Goal: Task Accomplishment & Management: Use online tool/utility

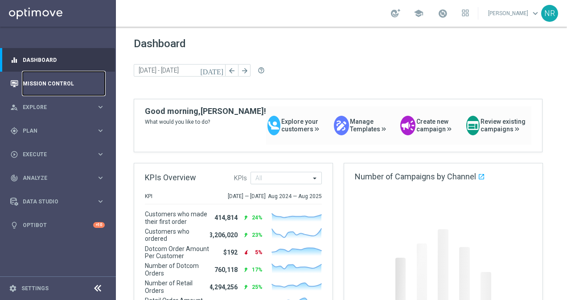
click at [49, 84] on link "Mission Control" at bounding box center [64, 84] width 82 height 24
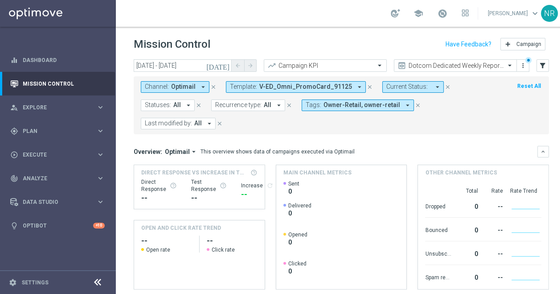
click at [367, 86] on icon "close" at bounding box center [370, 87] width 6 height 6
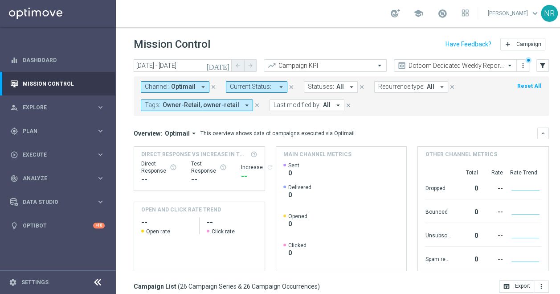
click at [536, 65] on div "[DATE] [DATE] - [DATE] arrow_back arrow_forward Campaign KPI trending_up Dotcom…" at bounding box center [341, 65] width 415 height 13
click at [541, 65] on icon "filter_alt" at bounding box center [543, 66] width 8 height 8
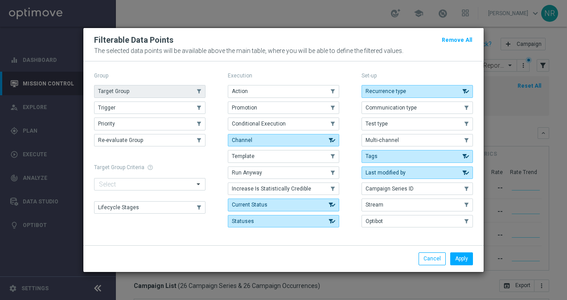
click at [99, 91] on span "Target Group" at bounding box center [113, 91] width 31 height 6
click at [469, 257] on button "Apply" at bounding box center [461, 259] width 23 height 12
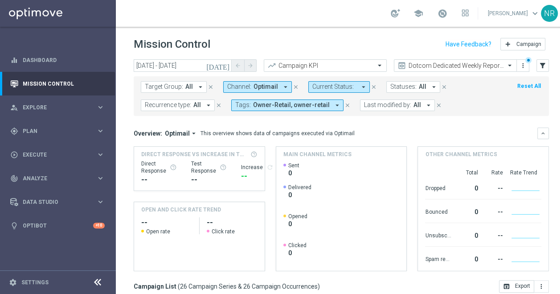
click at [193, 86] on button "Target Group: All arrow_drop_down" at bounding box center [174, 87] width 66 height 12
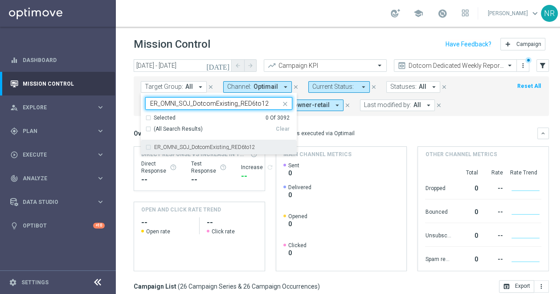
click at [243, 148] on label "ER_OMNI_SOJ_DotcomExisting_RED6to12" at bounding box center [204, 146] width 101 height 5
type input "ER_OMNI_SOJ_DotcomExisting_RED6to12"
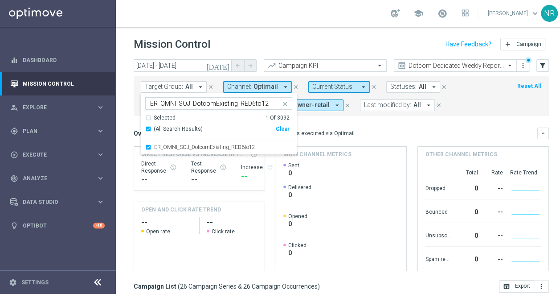
click at [284, 103] on icon "close" at bounding box center [285, 103] width 7 height 7
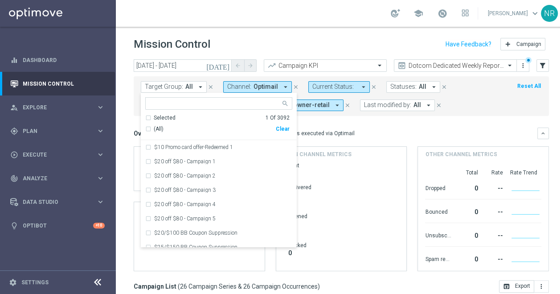
click at [212, 102] on input "text" at bounding box center [215, 104] width 131 height 8
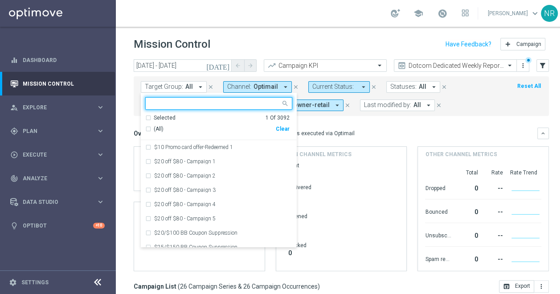
paste input "ER_OMNI_SOJ_DotcomReactivated_Red6to12"
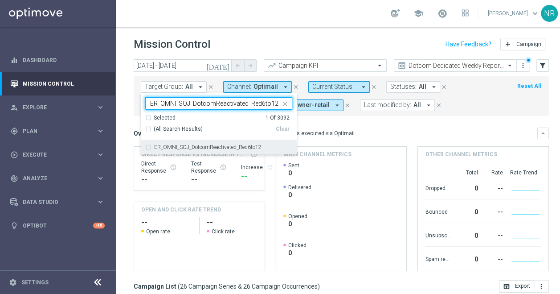
click at [227, 153] on div "ER_OMNI_SOJ_DotcomReactivated_Red6to12" at bounding box center [218, 147] width 147 height 14
type input "ER_OMNI_SOJ_DotcomReactivated_Red6to12"
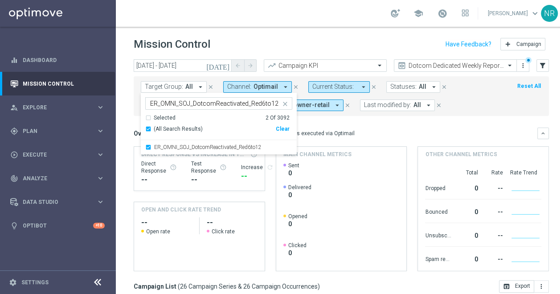
click at [285, 103] on icon "close" at bounding box center [285, 103] width 7 height 7
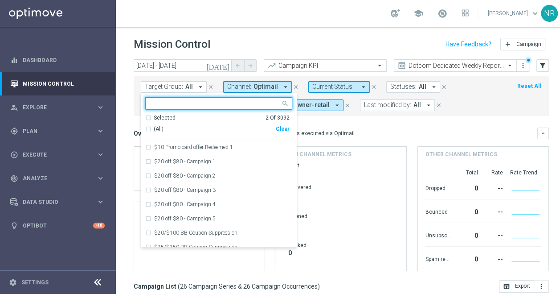
click at [219, 102] on input "text" at bounding box center [215, 104] width 131 height 8
paste input "ER_OMNI_SOJ_ExistingVIP_Red6to12"
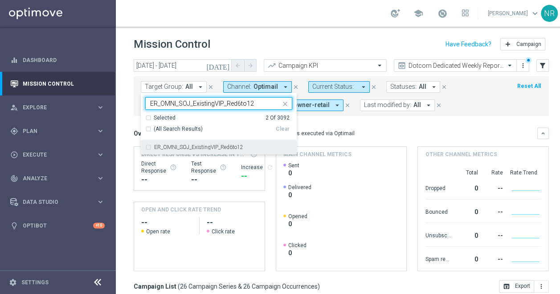
click at [176, 146] on label "ER_OMNI_SOJ_ExistingVIP_Red6to12" at bounding box center [198, 146] width 89 height 5
drag, startPoint x: 258, startPoint y: 104, endPoint x: 150, endPoint y: 108, distance: 107.9
click at [150, 108] on div "ER_OMNI_SOJ_ExistingVIP_Red6to12" at bounding box center [215, 104] width 132 height 9
paste input "DotcomYoung_RED"
click at [245, 144] on div "ER_OMNI_SOJ_DotcomYoung_RED6to12" at bounding box center [218, 147] width 147 height 14
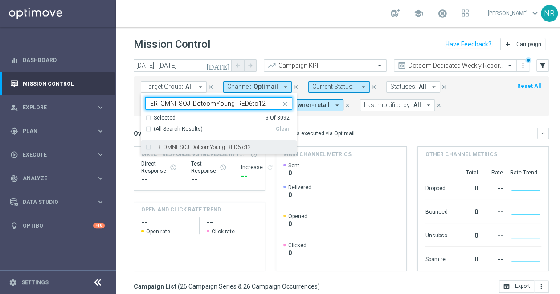
type input "ER_OMNI_SOJ_DotcomYoung_RED6to12"
drag, startPoint x: 268, startPoint y: 99, endPoint x: 113, endPoint y: 105, distance: 154.7
click at [113, 105] on main "equalizer Dashboard Mission Control" at bounding box center [280, 147] width 560 height 294
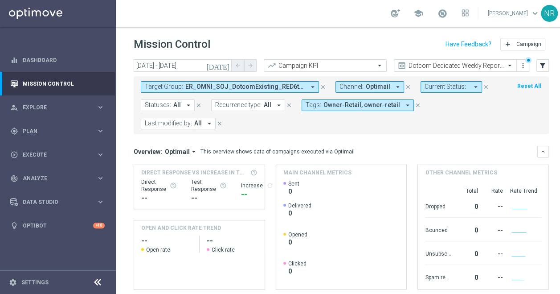
click at [204, 87] on span "ER_OMNI_SOJ_DotcomExisting_RED6to12, ER_OMNI_SOJ_DotcomReactivated_Red6to12, ER…" at bounding box center [245, 87] width 120 height 8
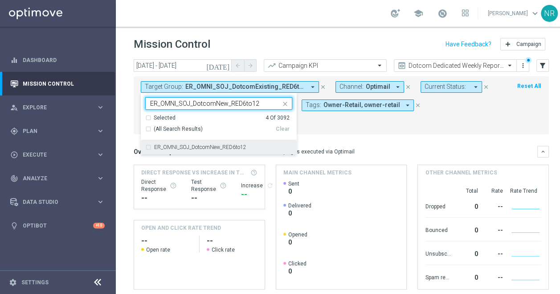
click at [209, 147] on label "ER_OMNI_SOJ_DotcomNew_RED6to12" at bounding box center [200, 146] width 92 height 5
type input "ER_OMNI_SOJ_DotcomNew_RED6to12"
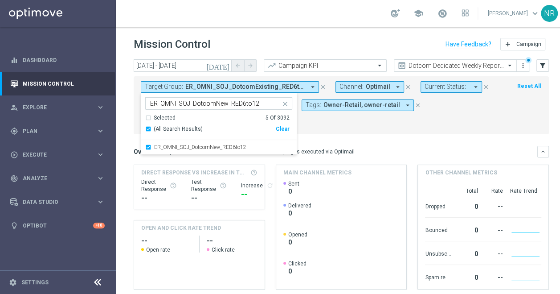
click at [399, 141] on mini-dashboard "Overview: Optimail arrow_drop_down This overview shows data of campaigns execut…" at bounding box center [341, 216] width 415 height 164
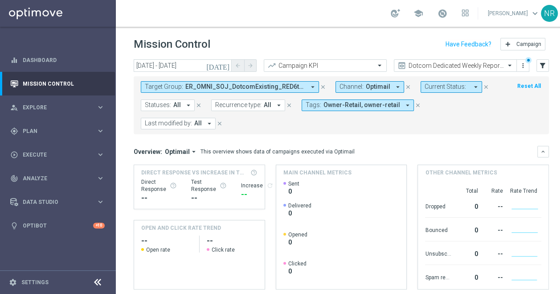
click at [286, 84] on span "ER_OMNI_SOJ_DotcomExisting_RED6to12, ER_OMNI_SOJ_DotcomNew_RED6to12, ER_OMNI_SO…" at bounding box center [245, 87] width 120 height 8
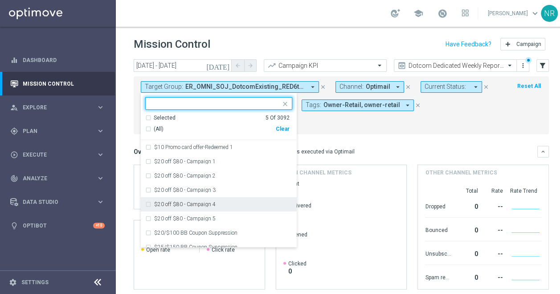
click at [415, 141] on mini-dashboard "Overview: Optimail arrow_drop_down This overview shows data of campaigns execut…" at bounding box center [341, 216] width 415 height 164
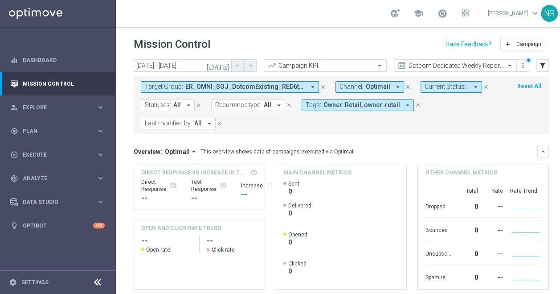
click at [226, 70] on button "[DATE]" at bounding box center [218, 65] width 27 height 13
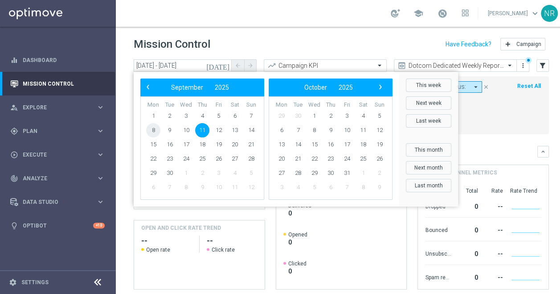
click at [155, 131] on span "8" at bounding box center [153, 130] width 14 height 14
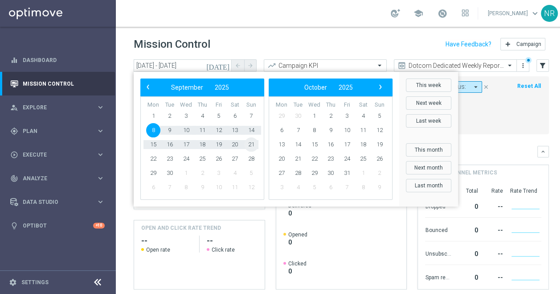
click at [252, 146] on span "21" at bounding box center [251, 144] width 14 height 14
type input "[DATE] - [DATE]"
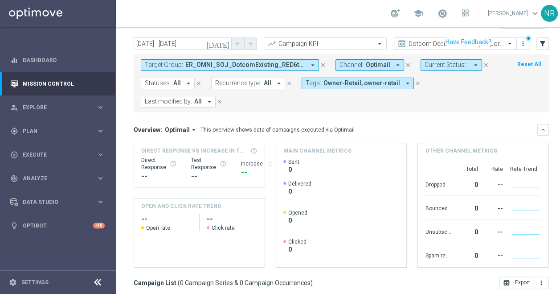
scroll to position [2, 0]
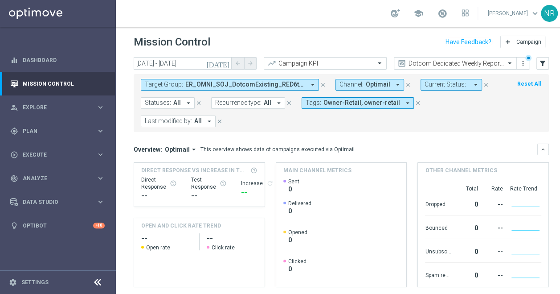
click at [413, 98] on div "Tags: Owner-Retail, owner-retail arrow_drop_down close" at bounding box center [366, 103] width 129 height 12
click at [415, 100] on icon "close" at bounding box center [418, 103] width 6 height 6
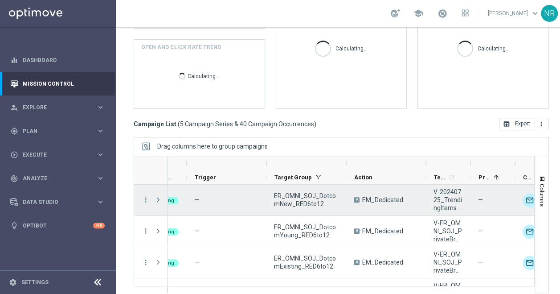
scroll to position [118, 0]
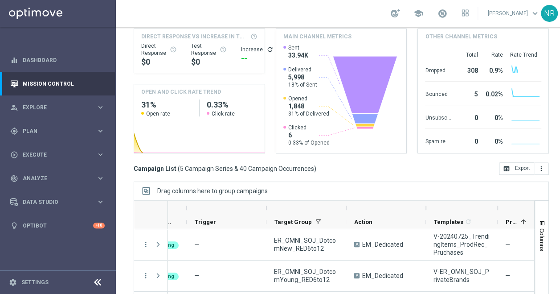
drag, startPoint x: 470, startPoint y: 195, endPoint x: 497, endPoint y: 195, distance: 27.2
click at [497, 201] on div at bounding box center [498, 208] width 4 height 14
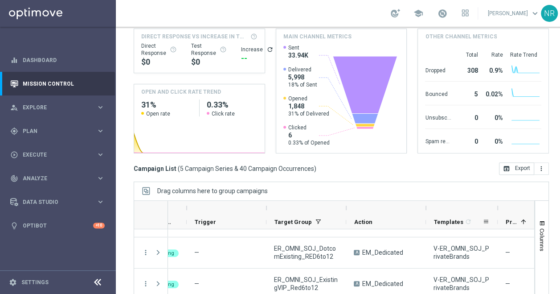
scroll to position [162, 0]
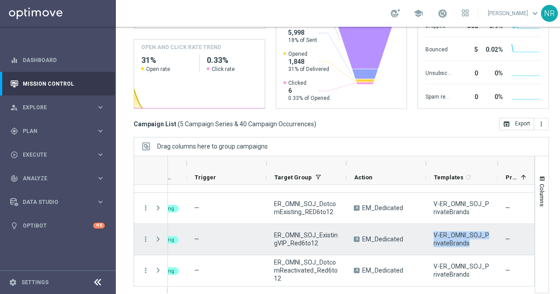
drag, startPoint x: 466, startPoint y: 236, endPoint x: 428, endPoint y: 227, distance: 38.9
click at [428, 227] on div "V-ER_OMNI_SOJ_PrivateBrands" at bounding box center [462, 239] width 72 height 31
drag, startPoint x: 430, startPoint y: 226, endPoint x: 451, endPoint y: 226, distance: 21.4
copy span "V-ER_OMNI_SOJ_PrivateBrands"
click at [144, 227] on div "more_vert" at bounding box center [142, 239] width 16 height 31
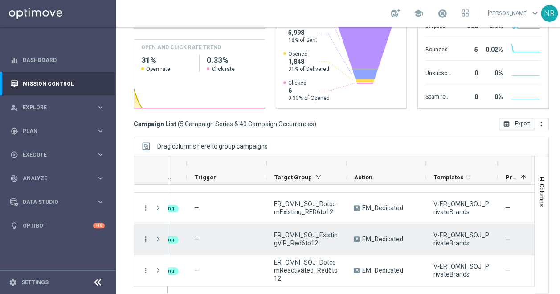
click at [144, 235] on icon "more_vert" at bounding box center [146, 239] width 8 height 8
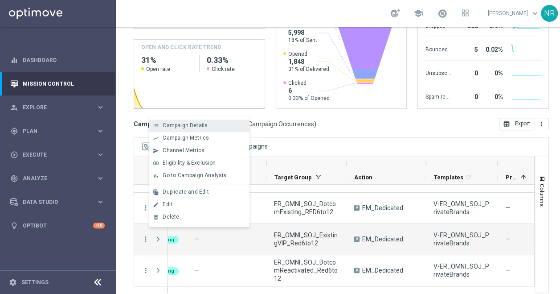
click at [198, 128] on span "Campaign Details" at bounding box center [185, 125] width 45 height 6
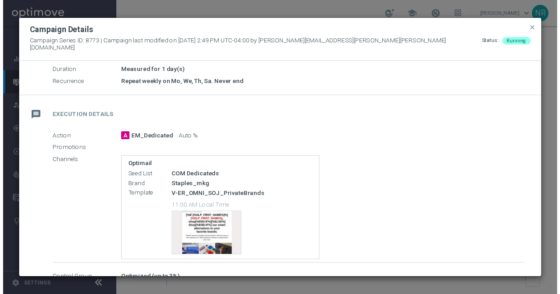
scroll to position [164, 0]
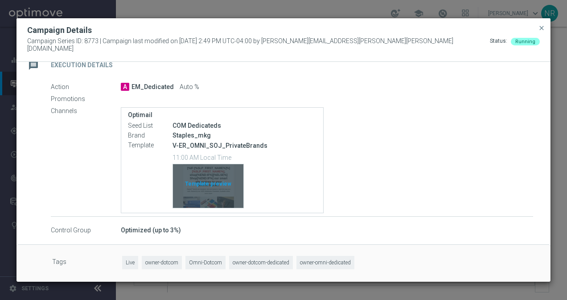
click at [223, 190] on div "Template preview" at bounding box center [208, 186] width 70 height 44
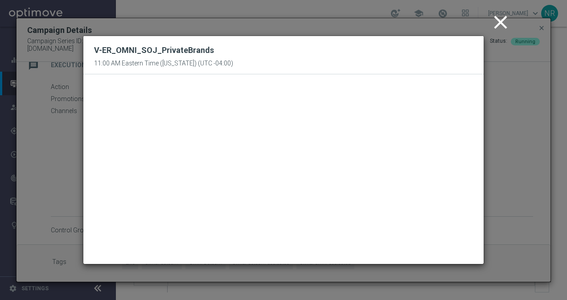
click at [501, 25] on icon "close" at bounding box center [500, 22] width 22 height 22
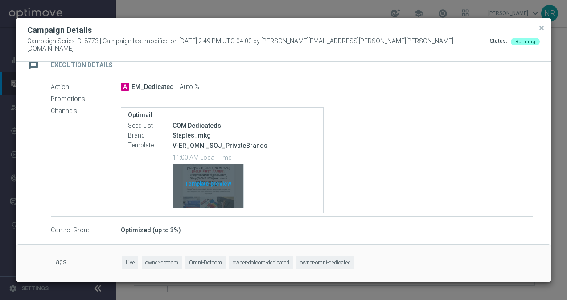
click at [219, 197] on div "Template preview" at bounding box center [208, 186] width 70 height 44
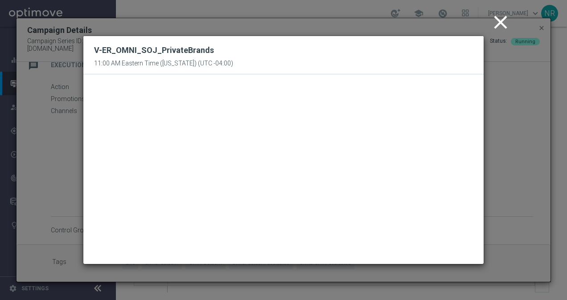
click at [505, 24] on icon "close" at bounding box center [500, 22] width 22 height 22
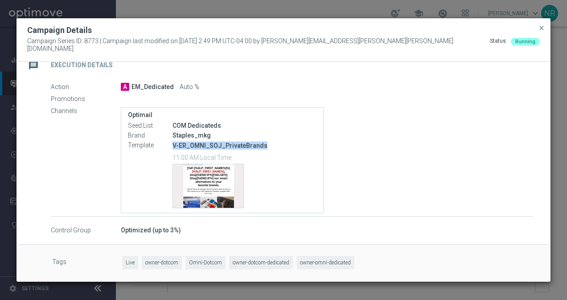
drag, startPoint x: 269, startPoint y: 141, endPoint x: 164, endPoint y: 138, distance: 104.8
click at [164, 141] on div "Template V-ER_OMNI_SOJ_PrivateBrands 11:00 AM Local Time Template preview" at bounding box center [222, 175] width 189 height 69
copy div "V-ER_OMNI_SOJ_PrivateBrands"
click at [538, 30] on button "close" at bounding box center [541, 28] width 9 height 11
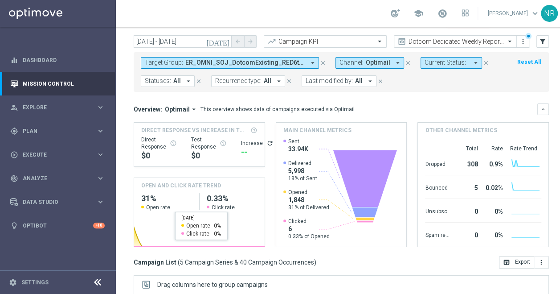
scroll to position [0, 0]
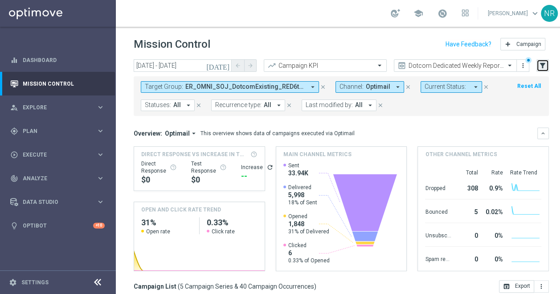
click at [543, 65] on icon "filter_alt" at bounding box center [543, 66] width 8 height 8
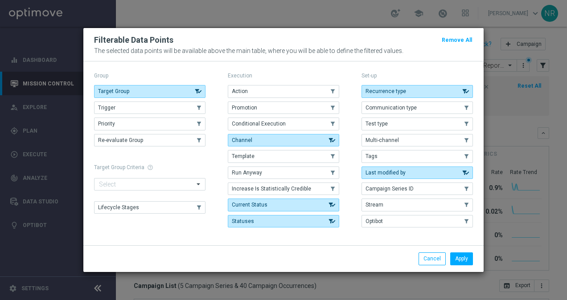
click at [198, 4] on modal-container "Filterable Data Points Remove All The selected data points will be available ab…" at bounding box center [283, 150] width 567 height 300
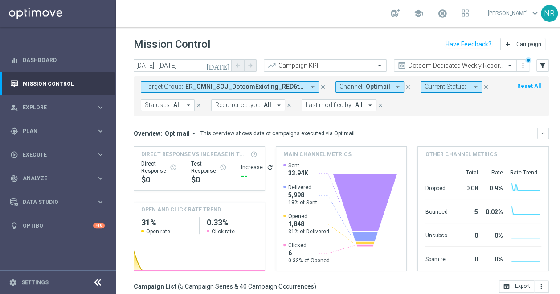
click at [458, 134] on div "Overview: Optimail arrow_drop_down This overview shows data of campaigns execut…" at bounding box center [336, 133] width 404 height 8
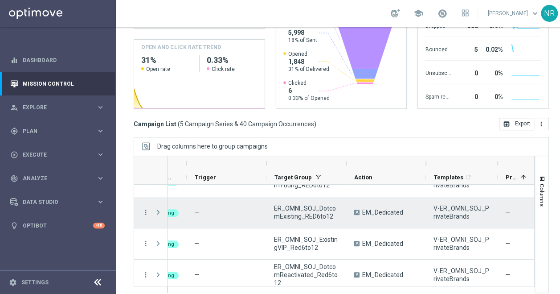
scroll to position [54, 0]
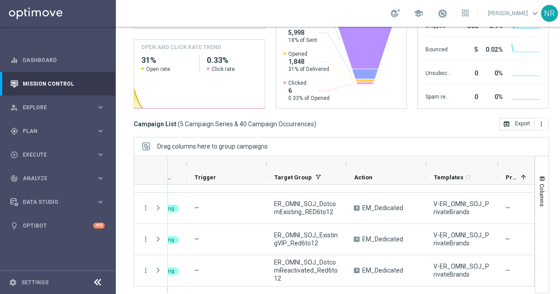
click at [120, 281] on div "Mission Control add Campaign [DATE] [DATE] - [DATE] arrow_back arrow_forward Ca…" at bounding box center [341, 160] width 451 height 267
click at [366, 122] on div "Campaign List ( 5 Campaign Series & 40 Campaign Occurrences ) open_in_browser E…" at bounding box center [341, 124] width 415 height 12
click at [345, 118] on div "Campaign List ( 5 Campaign Series & 40 Campaign Occurrences ) open_in_browser E…" at bounding box center [341, 124] width 415 height 12
drag, startPoint x: 342, startPoint y: 114, endPoint x: 130, endPoint y: 114, distance: 211.7
click at [125, 114] on div "[DATE] [DATE] - [DATE] arrow_back arrow_forward Campaign KPI trending_up Dotcom…" at bounding box center [341, 10] width 451 height 226
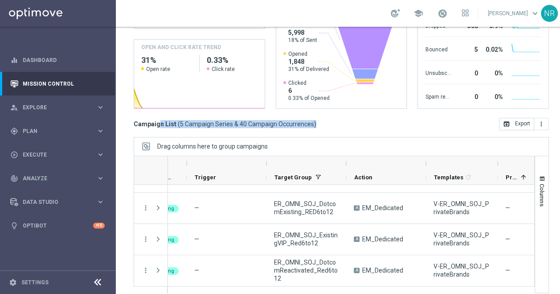
click at [363, 137] on div "Drag columns here to group campaigns" at bounding box center [341, 146] width 415 height 19
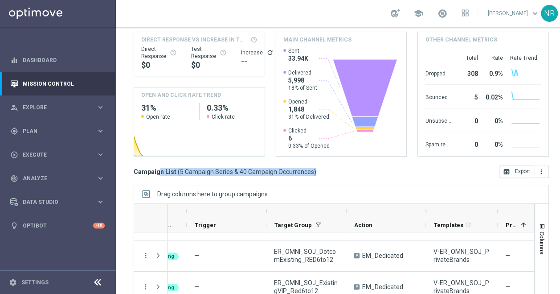
scroll to position [162, 0]
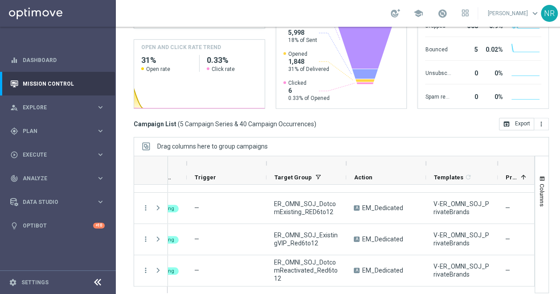
click at [393, 120] on div "Campaign List ( 5 Campaign Series & 40 Campaign Occurrences ) open_in_browser E…" at bounding box center [341, 124] width 415 height 12
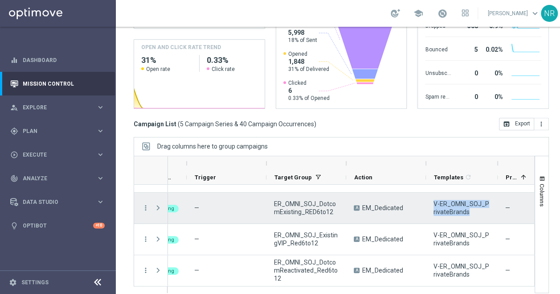
drag, startPoint x: 473, startPoint y: 203, endPoint x: 425, endPoint y: 196, distance: 48.3
click at [425, 196] on div "[DATE] Running — ER_OMNI_SOJ_DotcomExisting_RED6to12 A EM_Dedicated V-ER_OMNI_S…" at bounding box center [500, 208] width 804 height 31
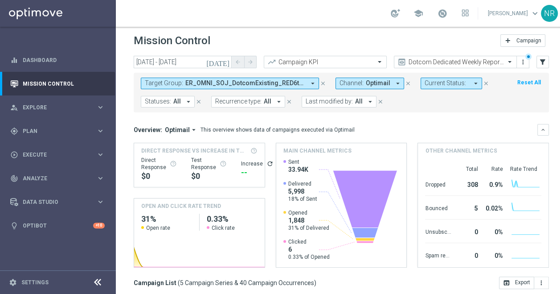
scroll to position [0, 0]
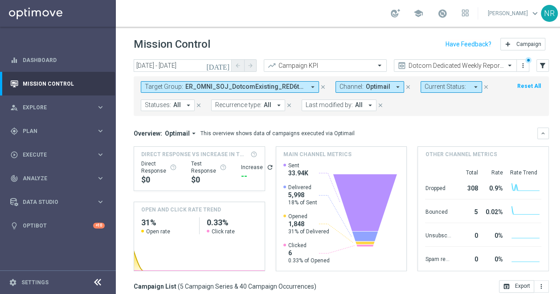
click at [299, 83] on span "ER_OMNI_SOJ_DotcomExisting_RED6to12, ER_OMNI_SOJ_DotcomNew_RED6to12, ER_OMNI_SO…" at bounding box center [245, 87] width 120 height 8
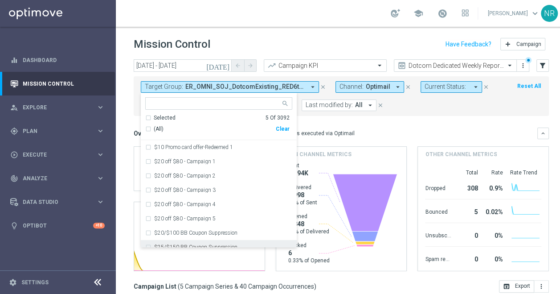
click at [254, 100] on input "text" at bounding box center [215, 104] width 131 height 8
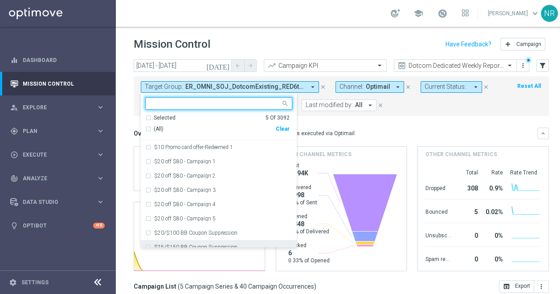
paste input "ER_OMNI_SOJ_DotcomExisting"
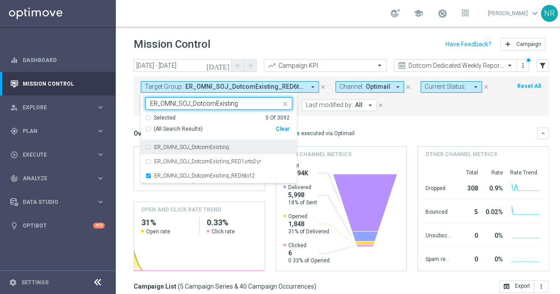
click at [225, 144] on label "ER_OMNI_SOJ_DotcomExisting" at bounding box center [191, 146] width 75 height 5
type input "ER_OMNI_SOJ_DotcomExisting"
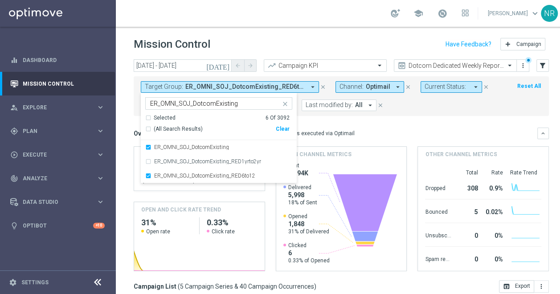
click at [390, 132] on div "Overview: Optimail arrow_drop_down This overview shows data of campaigns execut…" at bounding box center [341, 199] width 415 height 144
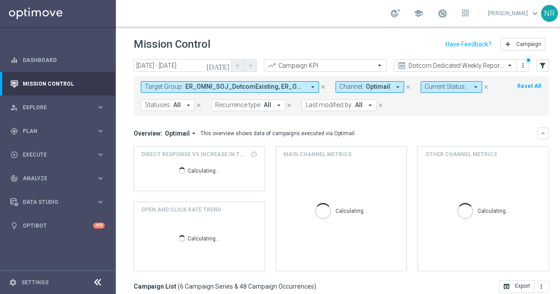
click at [210, 83] on span "ER_OMNI_SOJ_DotcomExisting, ER_OMNI_SOJ_DotcomExisting_RED6to12, ER_OMNI_SOJ_Do…" at bounding box center [245, 87] width 120 height 8
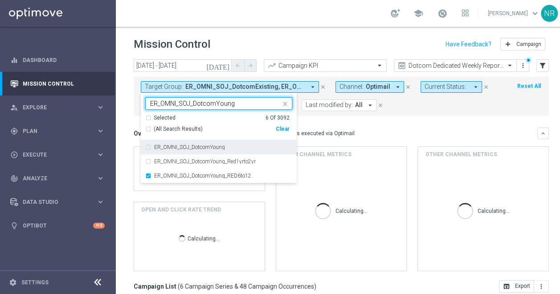
click at [217, 143] on div "ER_OMNI_SOJ_DotcomYoung" at bounding box center [218, 147] width 147 height 14
type input "ER_OMNI_SOJ_DotcomYoung"
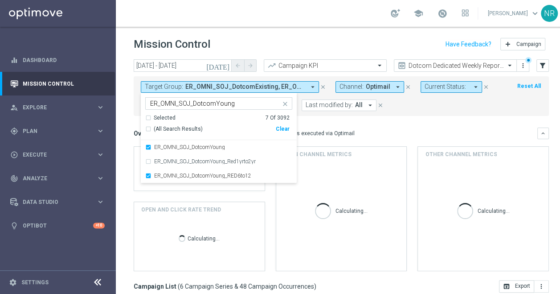
click at [401, 129] on div "Overview: Optimail arrow_drop_down This overview shows data of campaigns execut…" at bounding box center [336, 133] width 404 height 8
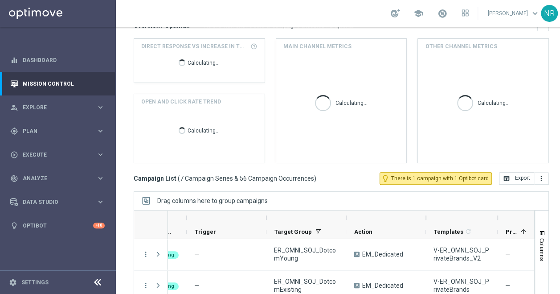
scroll to position [162, 0]
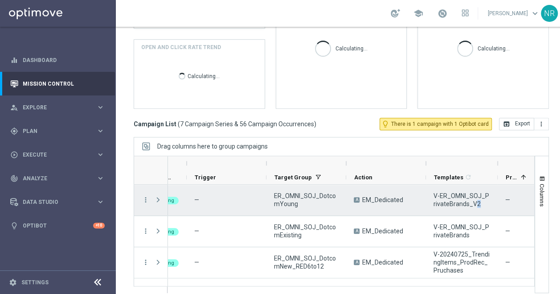
drag, startPoint x: 483, startPoint y: 195, endPoint x: 472, endPoint y: 197, distance: 10.9
click at [472, 197] on span "V-ER_OMNI_SOJ_PrivateBrands_V2" at bounding box center [462, 200] width 57 height 16
click at [485, 193] on span "V-ER_OMNI_SOJ_PrivateBrands_V2" at bounding box center [462, 200] width 57 height 16
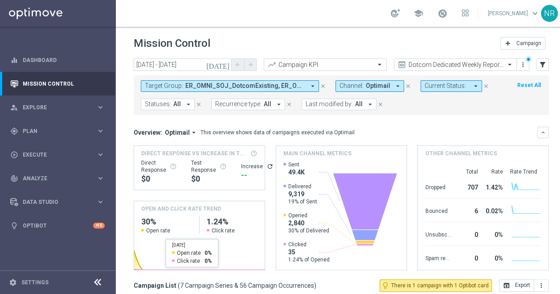
scroll to position [0, 0]
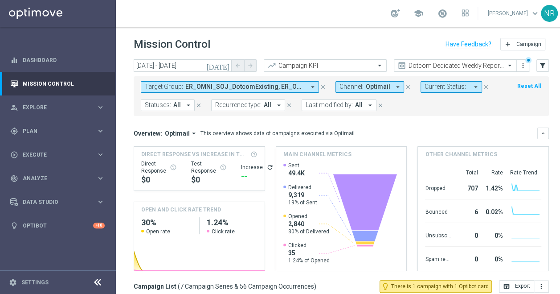
click at [241, 83] on span "ER_OMNI_SOJ_DotcomExisting, ER_OMNI_SOJ_DotcomExisting_RED6to12, ER_OMNI_SOJ_Do…" at bounding box center [245, 87] width 120 height 8
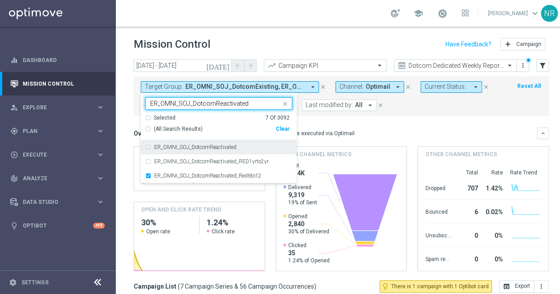
click at [223, 144] on div "ER_OMNI_SOJ_DotcomReactivated" at bounding box center [218, 147] width 147 height 14
type input "ER_OMNI_SOJ_DotcomReactivated"
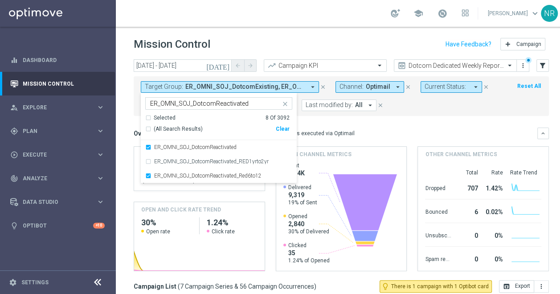
click at [447, 132] on div "Overview: Optimail arrow_drop_down This overview shows data of campaigns execut…" at bounding box center [341, 199] width 415 height 144
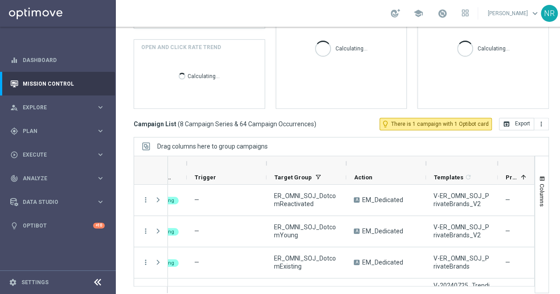
click at [341, 118] on div "Campaign List ( 8 Campaign Series & 64 Campaign Occurrences ) lightbulb_outline…" at bounding box center [341, 124] width 415 height 12
drag, startPoint x: 330, startPoint y: 115, endPoint x: 131, endPoint y: 118, distance: 198.8
click at [131, 118] on div "[DATE] [DATE] - [DATE] arrow_back arrow_forward Campaign KPI trending_up Dotcom…" at bounding box center [341, 10] width 451 height 226
click at [327, 118] on div "Campaign List ( 8 Campaign Series & 64 Campaign Occurrences ) lightbulb_outline…" at bounding box center [341, 124] width 415 height 12
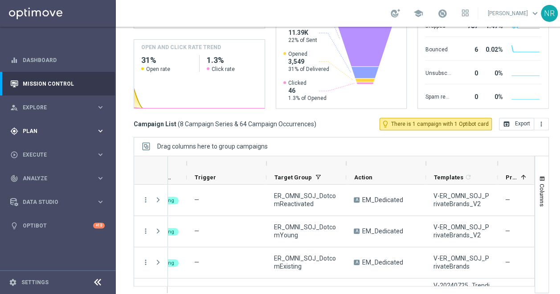
click at [49, 128] on div "gps_fixed Plan keyboard_arrow_right" at bounding box center [57, 131] width 115 height 24
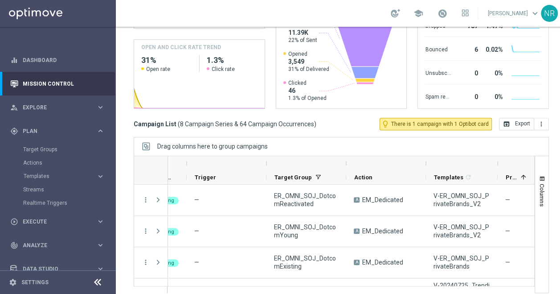
click at [47, 173] on accordion "Templates keyboard_arrow_right Optimail OptiMobile In-App OptiMobile Push Web P…" at bounding box center [69, 175] width 92 height 13
click at [48, 173] on span "Templates" at bounding box center [56, 175] width 64 height 5
click at [48, 186] on link "Optimail" at bounding box center [60, 189] width 65 height 7
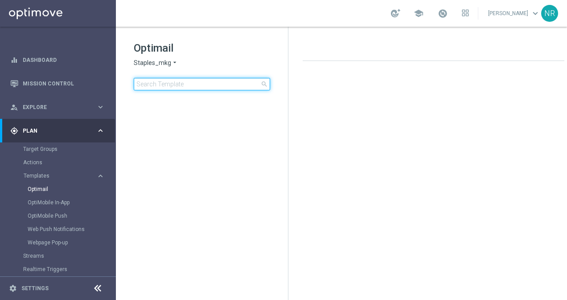
click at [167, 89] on input at bounding box center [202, 84] width 136 height 12
type input "omniprod"
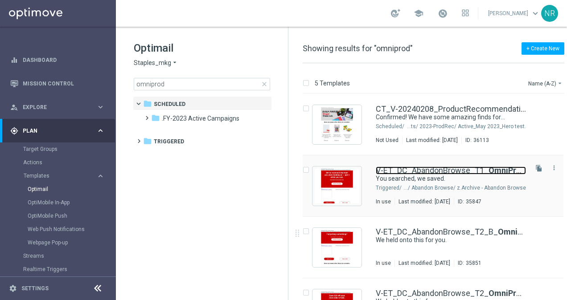
click at [404, 167] on link "V-ET_DC_AbandonBrowse_T1_ OmniProd Rec" at bounding box center [451, 171] width 150 height 8
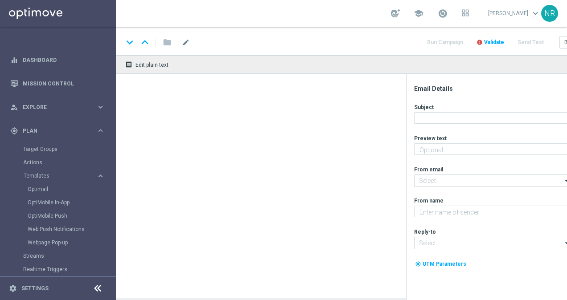
type textarea "Continue shopping at [GEOGRAPHIC_DATA] [DATE]."
type input "[EMAIL_ADDRESS][DOMAIN_NAME]"
type textarea "Staples"
type input "[EMAIL_ADDRESS][DOMAIN_NAME]"
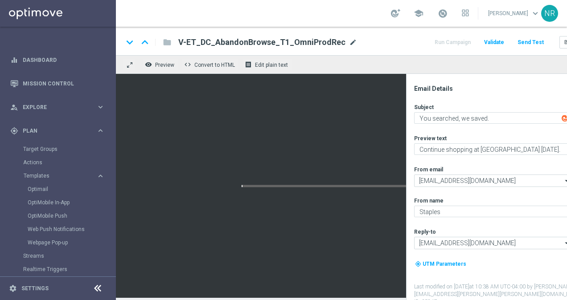
click at [349, 43] on span "mode_edit" at bounding box center [353, 42] width 8 height 8
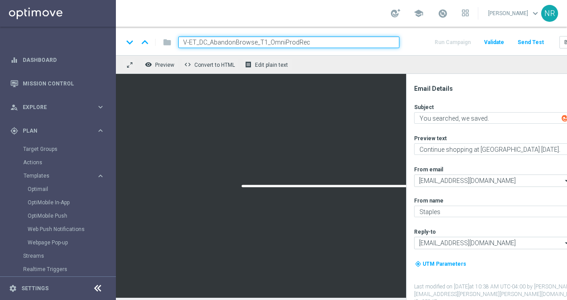
drag, startPoint x: 320, startPoint y: 41, endPoint x: 181, endPoint y: 38, distance: 138.6
click at [181, 38] on input "V-ET_DC_AbandonBrowse_T1_OmniProdRec" at bounding box center [288, 43] width 221 height 12
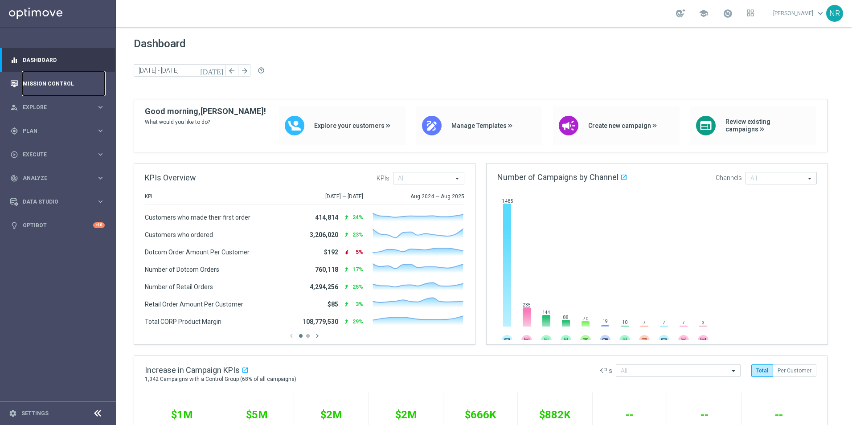
click at [48, 75] on link "Mission Control" at bounding box center [64, 84] width 82 height 24
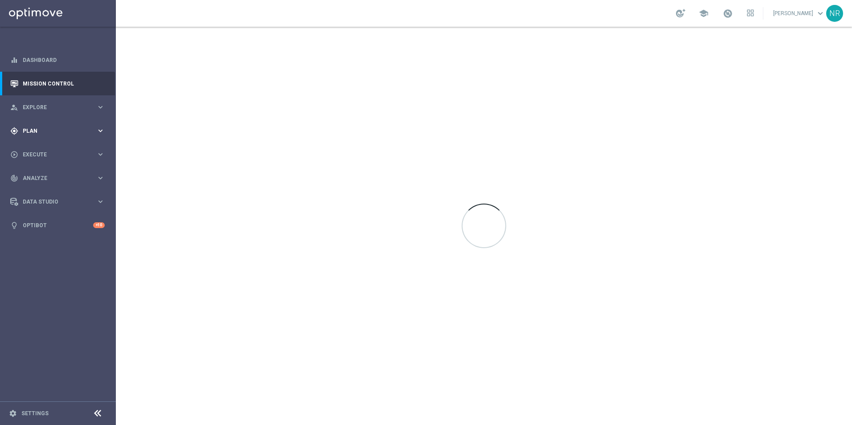
click at [44, 137] on div "gps_fixed Plan keyboard_arrow_right" at bounding box center [57, 131] width 115 height 24
click at [42, 176] on span "Templates" at bounding box center [56, 175] width 64 height 5
click at [43, 191] on link "Optimail" at bounding box center [60, 189] width 65 height 7
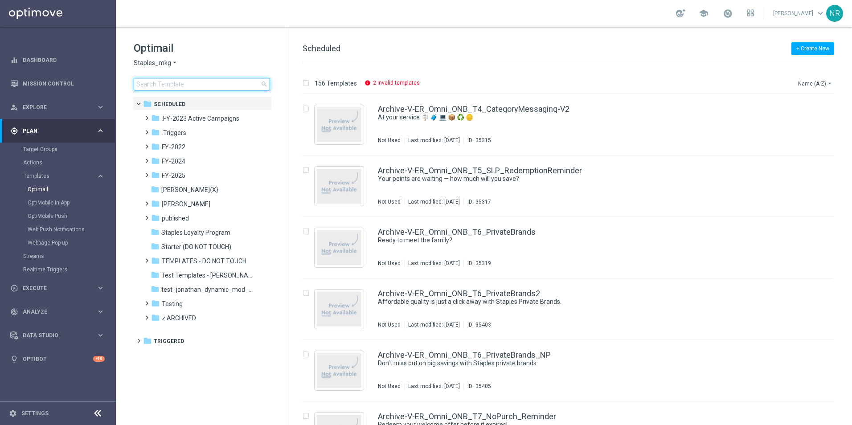
click at [227, 87] on input at bounding box center [202, 84] width 136 height 12
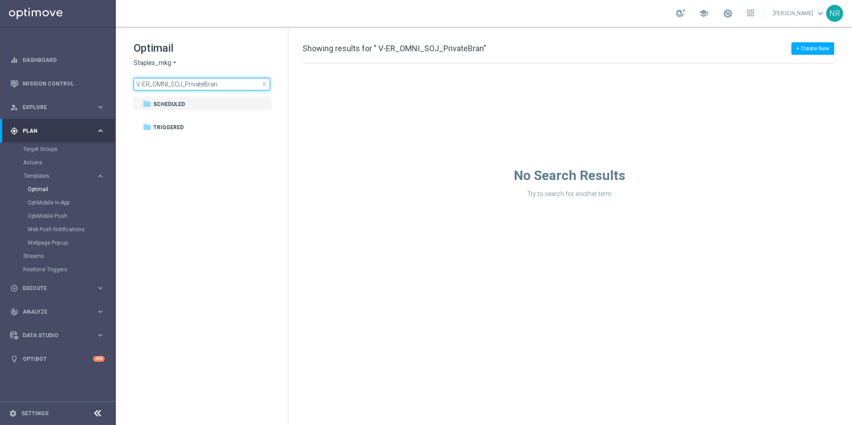
click at [137, 85] on input "V-ER_OMNI_SOJ_PrivateBran" at bounding box center [202, 84] width 136 height 12
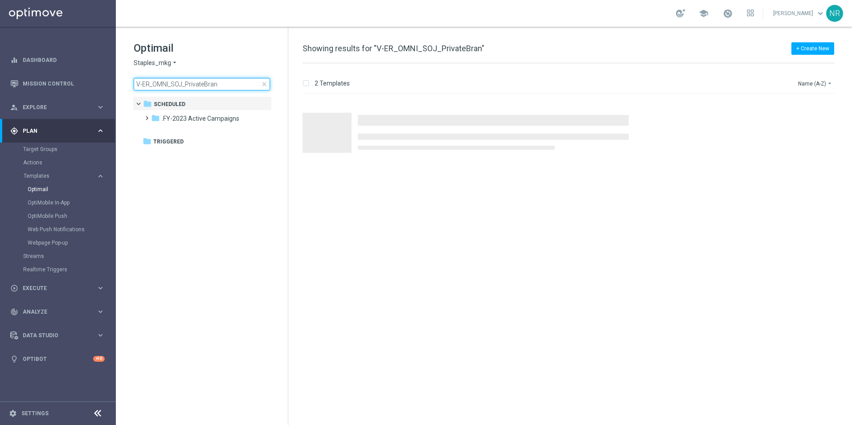
click at [224, 82] on input "V-ER_OMNI_SOJ_PrivateBran" at bounding box center [202, 84] width 136 height 12
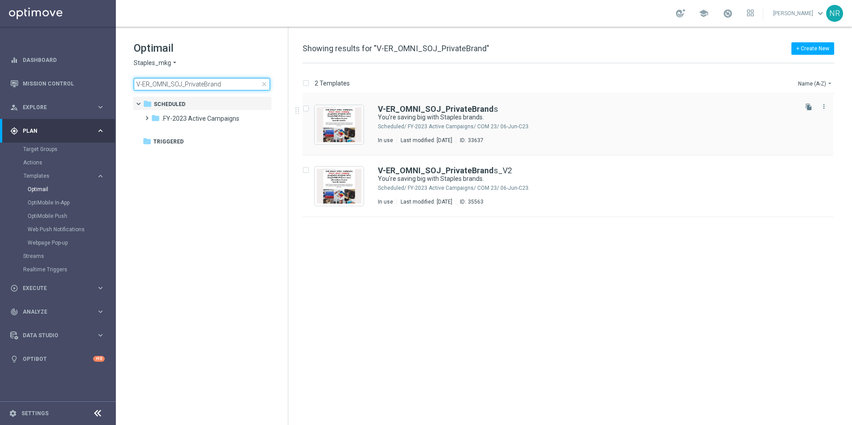
type input "V-ER_OMNI_SOJ_PrivateBrand"
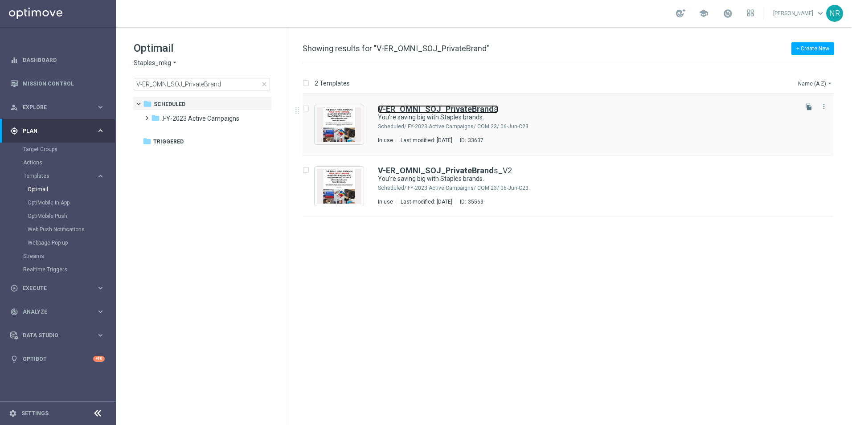
click at [447, 109] on b "V-ER_OMNI_SOJ_PrivateBrand" at bounding box center [436, 108] width 116 height 9
click at [390, 332] on div "insert_drive_file V-ER_OMNI_SOJ_PrivateBrand s You're saving big with Staples b…" at bounding box center [572, 259] width 557 height 331
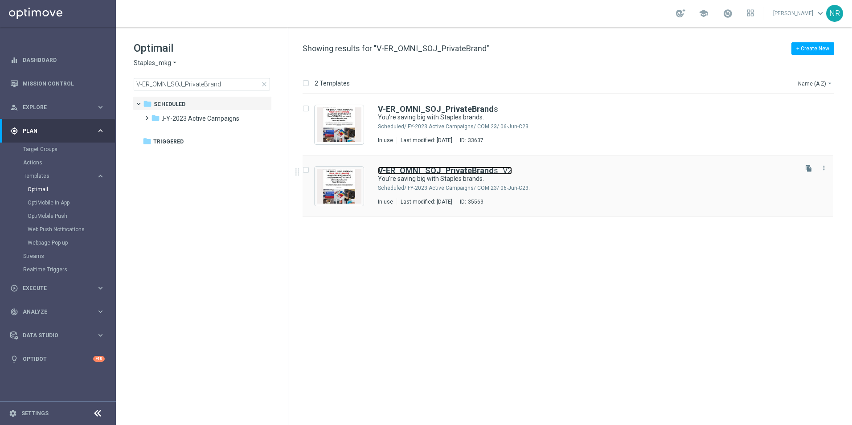
click at [404, 171] on b "V-ER_OMNI_SOJ_PrivateBrand" at bounding box center [436, 170] width 116 height 9
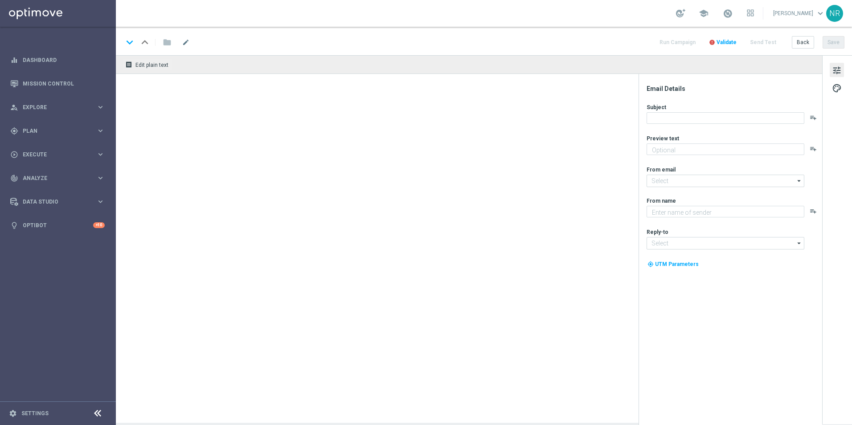
type textarea "We've got better quality and better prices for you."
type input "[EMAIL_ADDRESS][DOMAIN_NAME]"
type textarea "Staples"
type input "[EMAIL_ADDRESS][DOMAIN_NAME]"
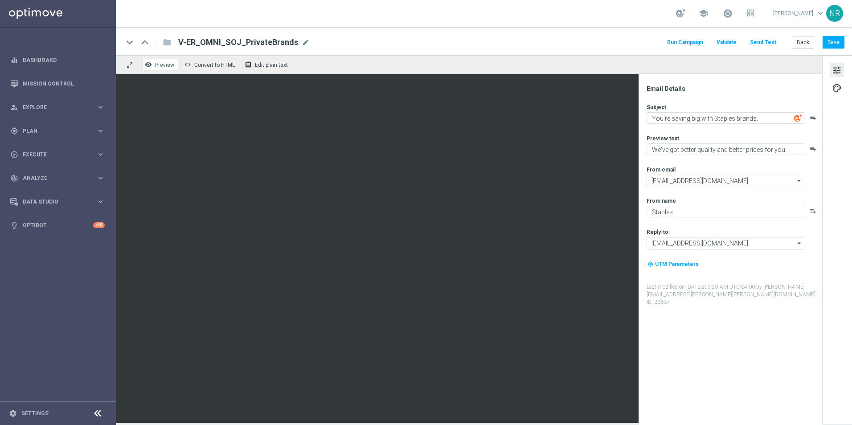
click at [163, 68] on button "remove_red_eye Preview" at bounding box center [161, 65] width 36 height 12
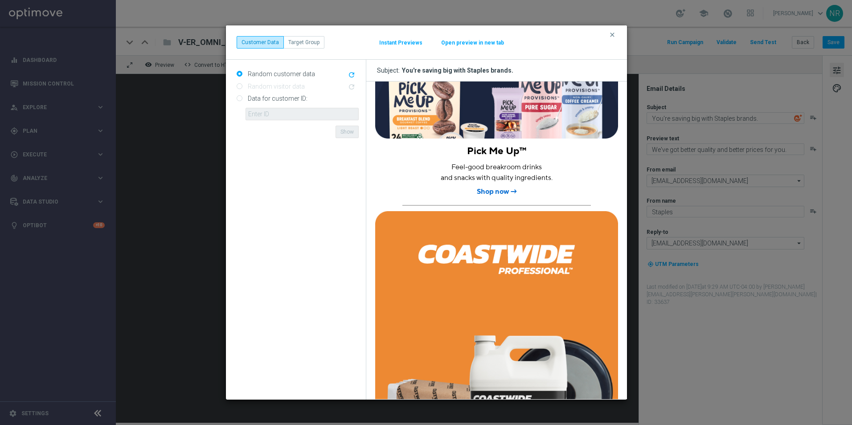
scroll to position [1649, 0]
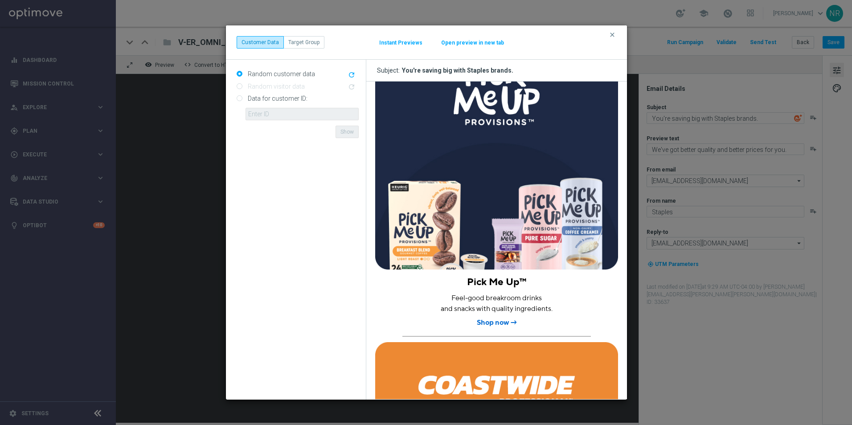
click at [469, 44] on button "Open preview in new tab" at bounding box center [473, 42] width 64 height 7
click at [612, 31] on icon "clear" at bounding box center [612, 34] width 7 height 7
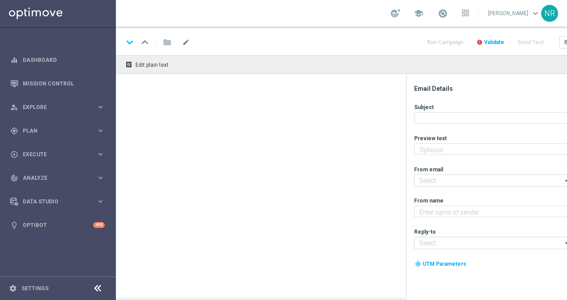
type textarea "We've got better quality and better prices for you."
type input "[EMAIL_ADDRESS][DOMAIN_NAME]"
type textarea "Staples"
type input "[EMAIL_ADDRESS][DOMAIN_NAME]"
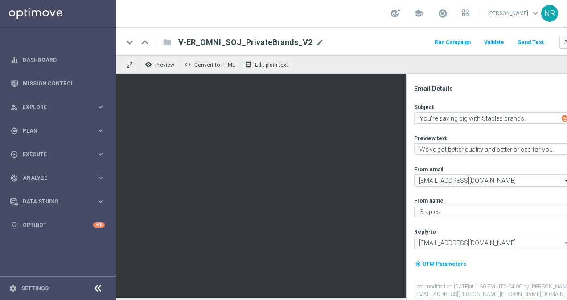
scroll to position [7, 0]
click at [153, 59] on button "remove_red_eye Preview" at bounding box center [161, 65] width 36 height 12
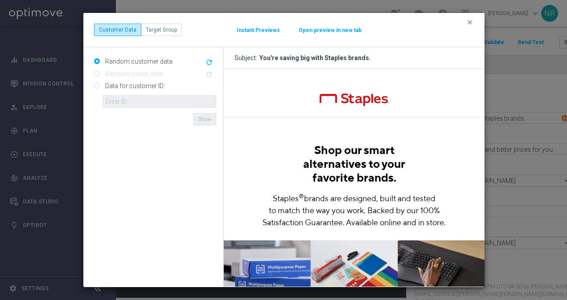
scroll to position [0, 0]
click at [515, 280] on modal-container "clear Customer Data Target Group Instant Previews Open preview in new tab Rando…" at bounding box center [283, 150] width 567 height 300
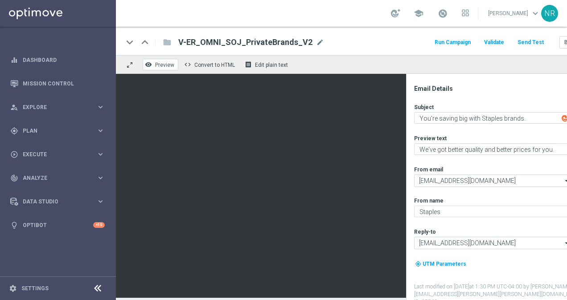
click at [160, 59] on button "remove_red_eye Preview" at bounding box center [161, 65] width 36 height 12
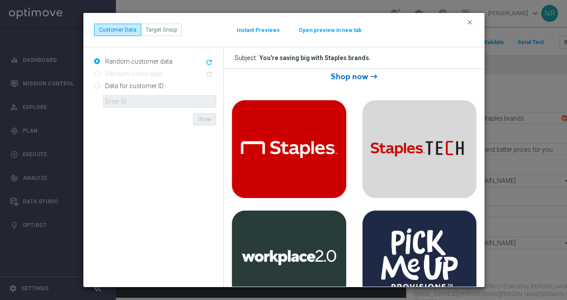
scroll to position [579, 0]
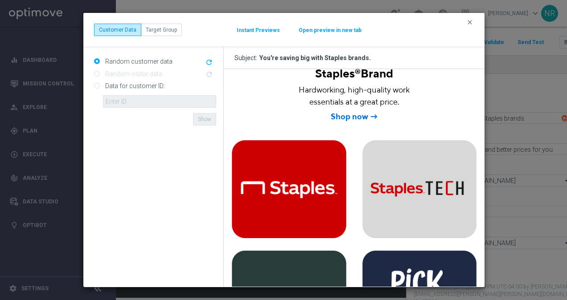
click at [327, 30] on button "Open preview in new tab" at bounding box center [330, 30] width 64 height 7
